Goal: Information Seeking & Learning: Learn about a topic

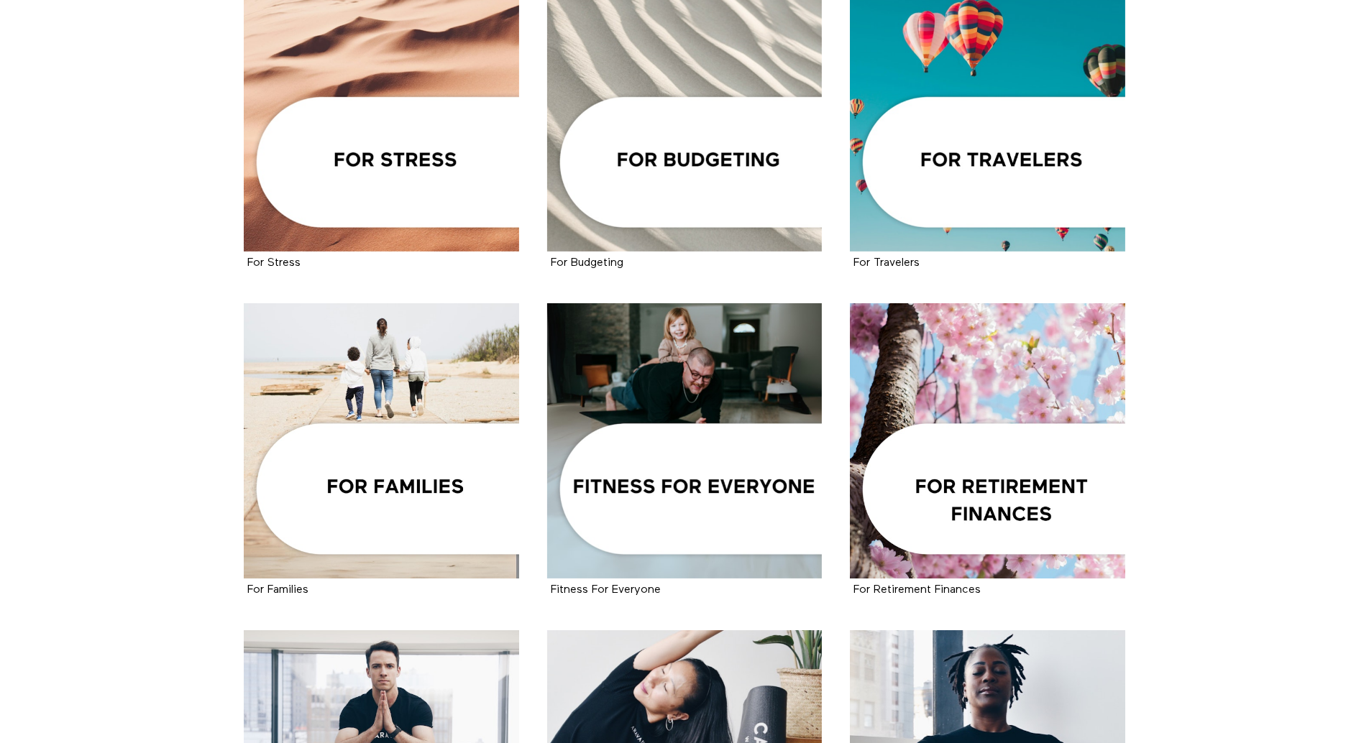
scroll to position [1014, 0]
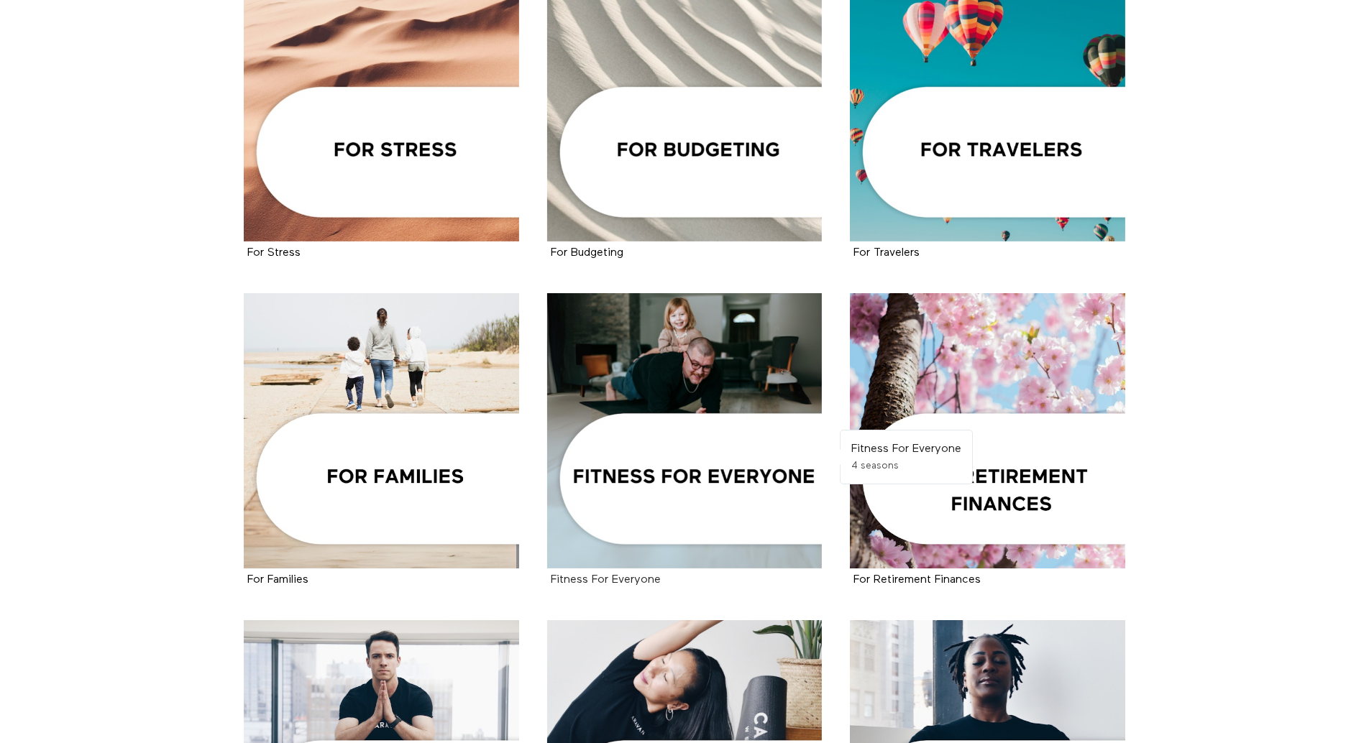
click at [597, 579] on strong "Fitness For Everyone" at bounding box center [606, 580] width 110 height 12
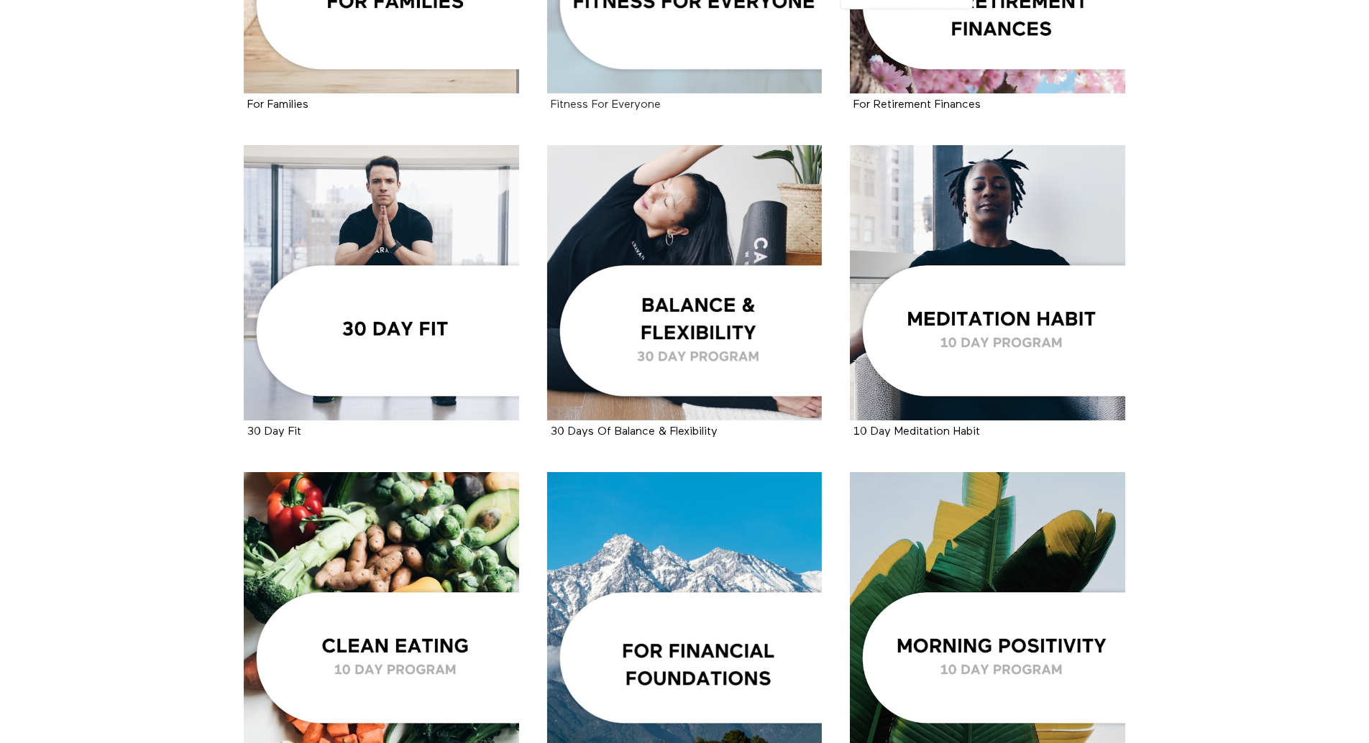
scroll to position [1504, 0]
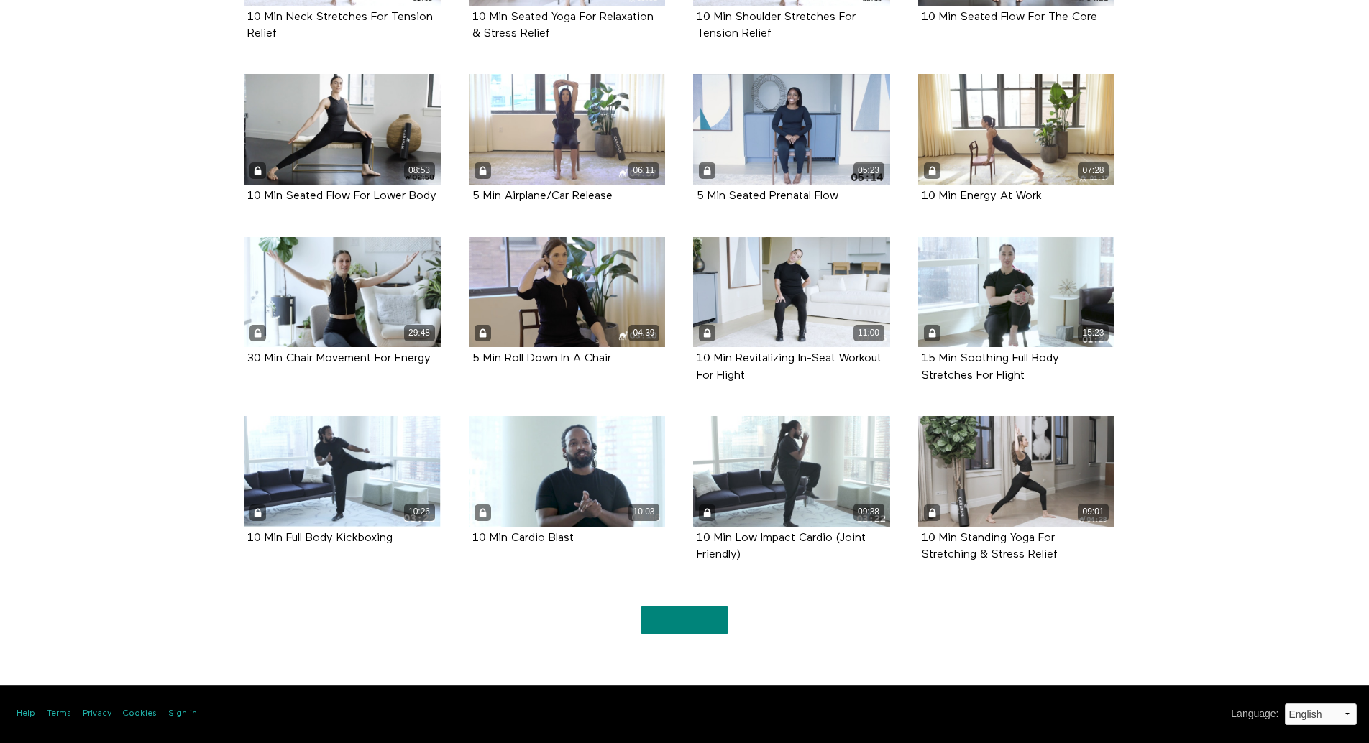
scroll to position [842, 0]
